Goal: Task Accomplishment & Management: Complete application form

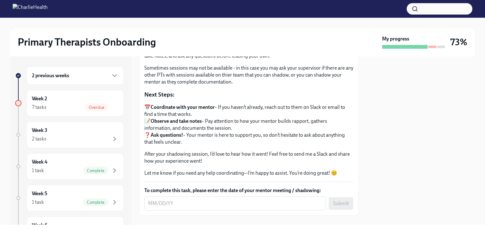
scroll to position [83, 0]
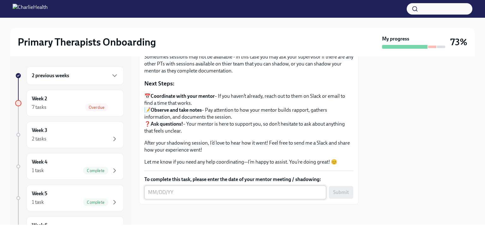
click at [216, 189] on textarea "To complete this task, please enter the date of your mentor meeting / shadowing:" at bounding box center [235, 192] width 174 height 8
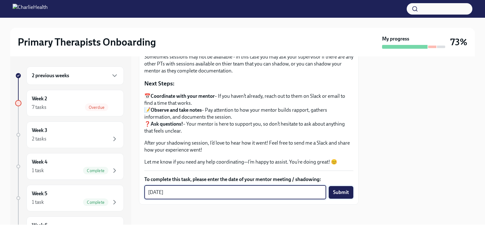
type textarea "[DATE]"
click at [334, 193] on span "Submit" at bounding box center [341, 192] width 16 height 6
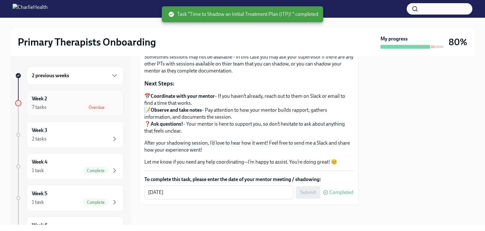
click at [79, 100] on div "Week 2 7 tasks Overdue" at bounding box center [75, 103] width 87 height 16
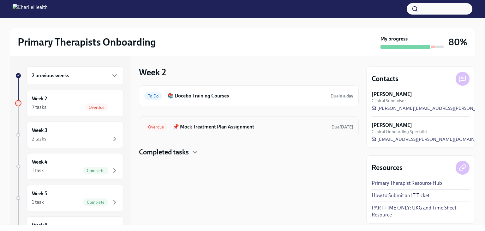
click at [213, 127] on h6 "📌 Mock Treatment Plan Assignment" at bounding box center [250, 126] width 154 height 7
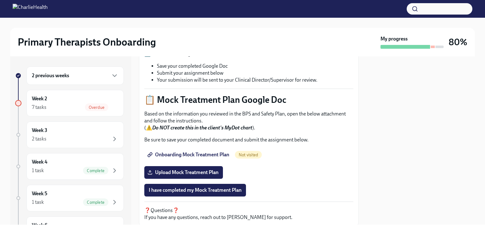
scroll to position [243, 0]
